Goal: Find specific page/section: Find specific page/section

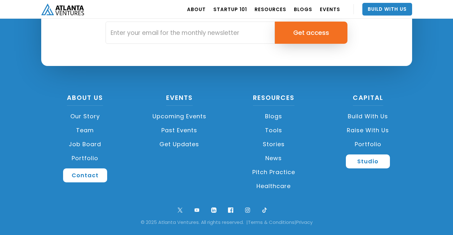
scroll to position [1529, 0]
click at [85, 130] on link "Team" at bounding box center [85, 130] width 88 height 14
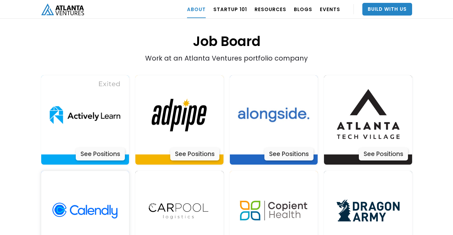
scroll to position [1276, 0]
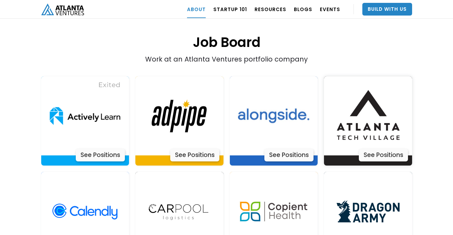
click at [375, 128] on img at bounding box center [368, 115] width 79 height 79
click at [93, 149] on div "See Positions" at bounding box center [100, 155] width 49 height 13
click at [269, 149] on div "See Positions" at bounding box center [289, 155] width 49 height 13
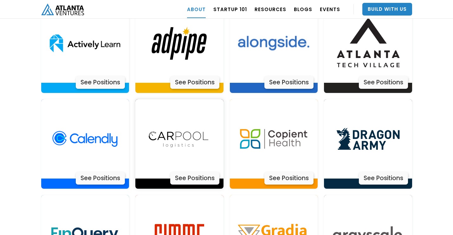
scroll to position [1350, 0]
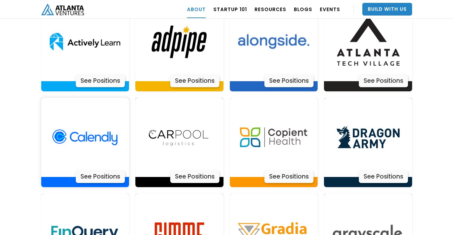
click at [105, 170] on div "See Positions" at bounding box center [100, 176] width 49 height 13
click at [201, 119] on img at bounding box center [179, 137] width 79 height 79
click at [276, 142] on img at bounding box center [273, 137] width 79 height 79
click at [353, 125] on img at bounding box center [368, 137] width 79 height 79
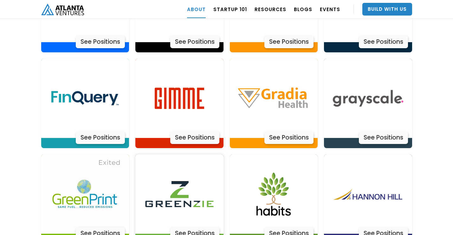
scroll to position [1487, 0]
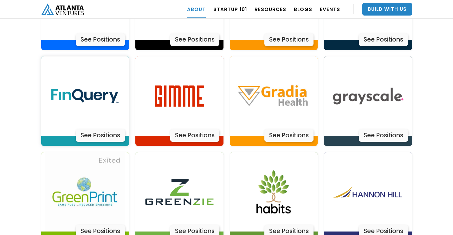
click at [91, 108] on img at bounding box center [84, 95] width 79 height 79
click at [192, 80] on img at bounding box center [179, 95] width 79 height 79
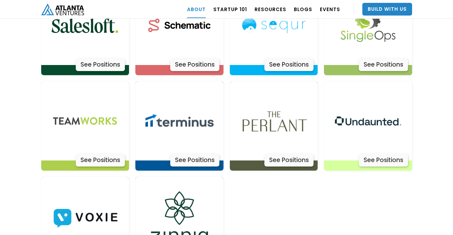
scroll to position [2038, 0]
